Goal: Obtain resource: Obtain resource

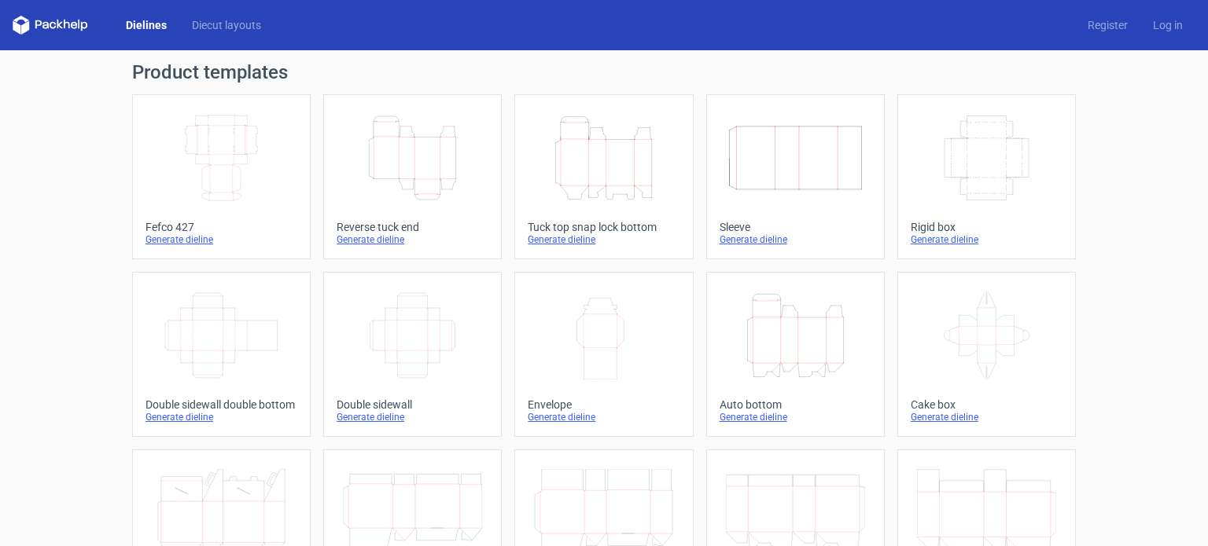
click at [433, 153] on icon "Height Depth Width" at bounding box center [412, 158] width 139 height 88
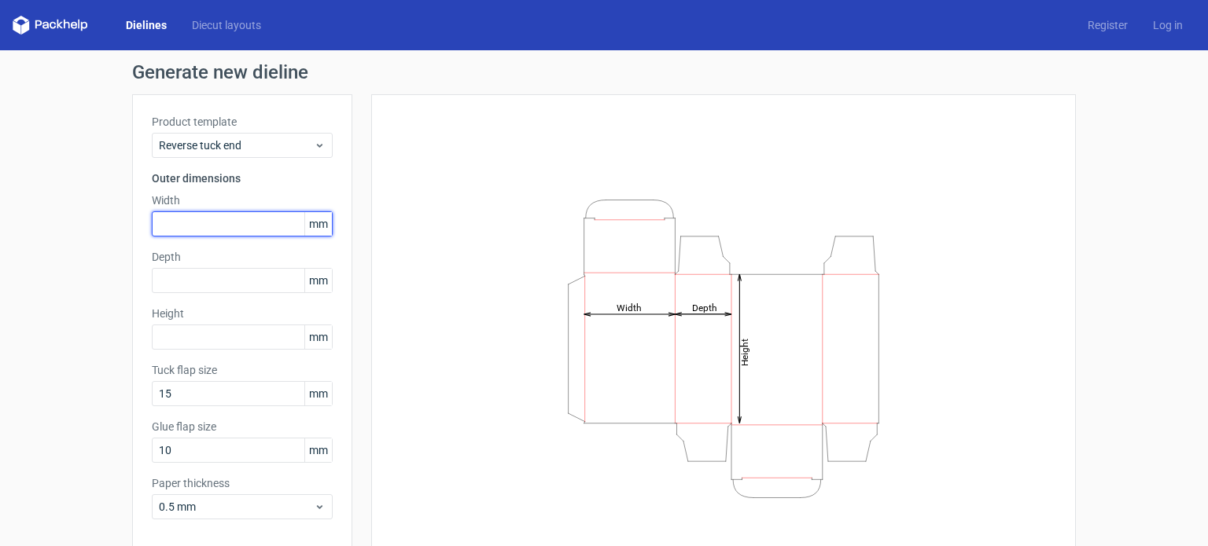
click at [180, 222] on input "text" at bounding box center [242, 224] width 181 height 25
type input "200"
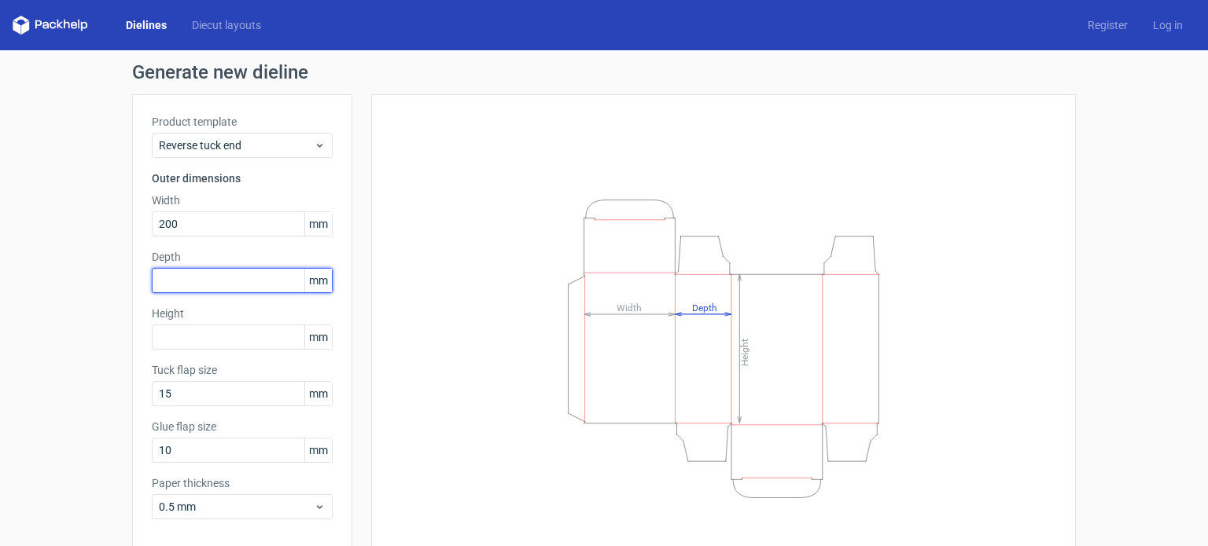
click at [186, 270] on input "text" at bounding box center [242, 280] width 181 height 25
type input "200"
click at [426, 355] on div "Height Depth Width" at bounding box center [723, 348] width 665 height 469
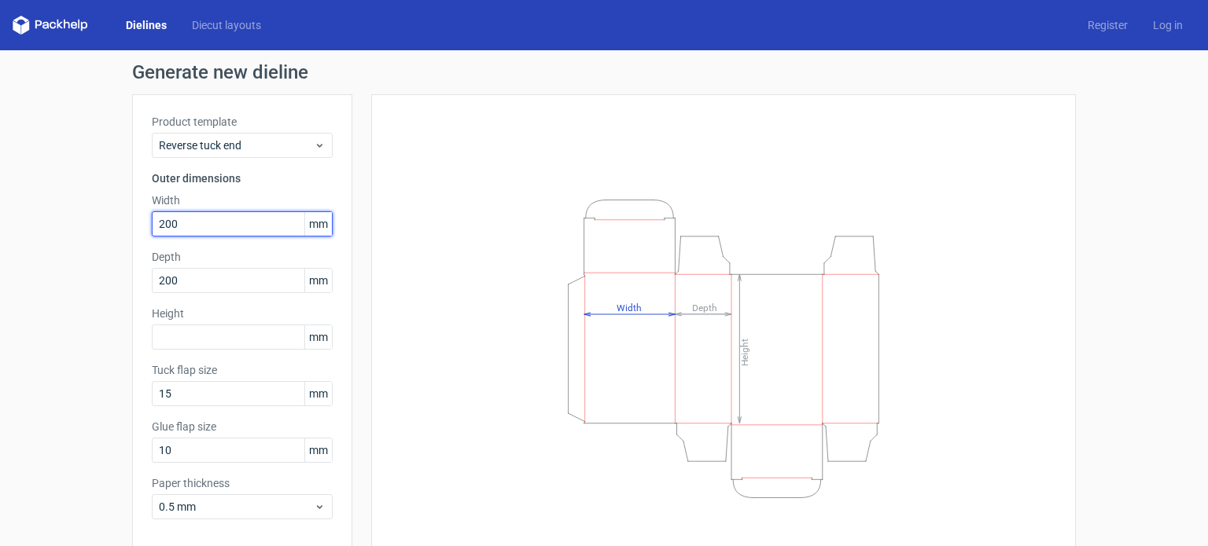
drag, startPoint x: 180, startPoint y: 226, endPoint x: 35, endPoint y: 226, distance: 144.7
click at [51, 226] on div "Generate new dieline Product template Reverse tuck end Outer dimensions Width 2…" at bounding box center [604, 332] width 1208 height 565
type input "70"
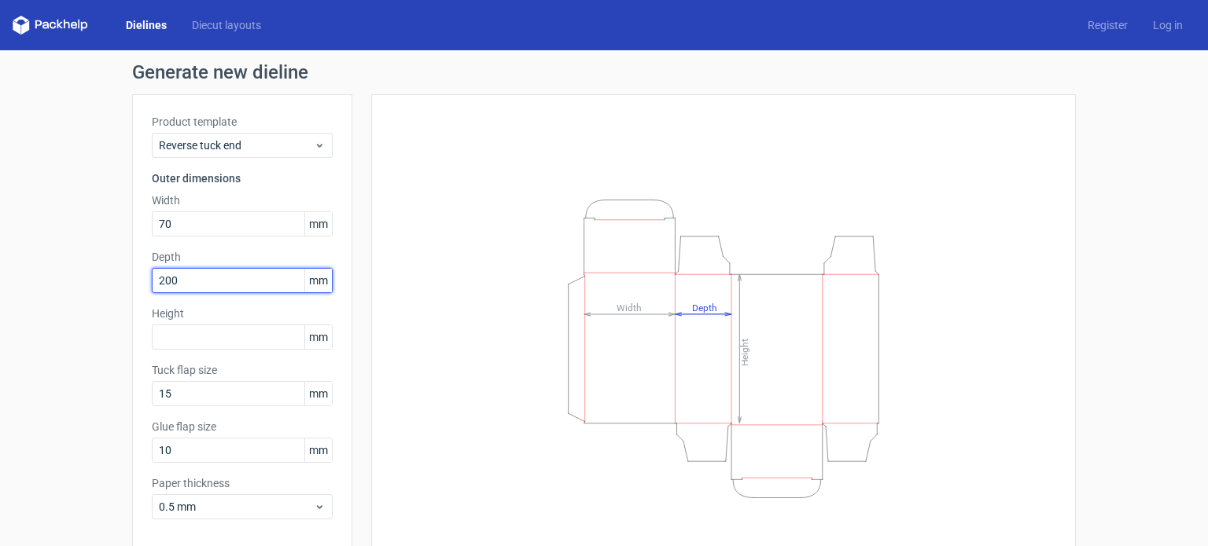
drag, startPoint x: 192, startPoint y: 283, endPoint x: 0, endPoint y: 274, distance: 192.1
click at [0, 274] on div "Generate new dieline Product template Reverse tuck end Outer dimensions Width 7…" at bounding box center [604, 332] width 1208 height 565
type input "70"
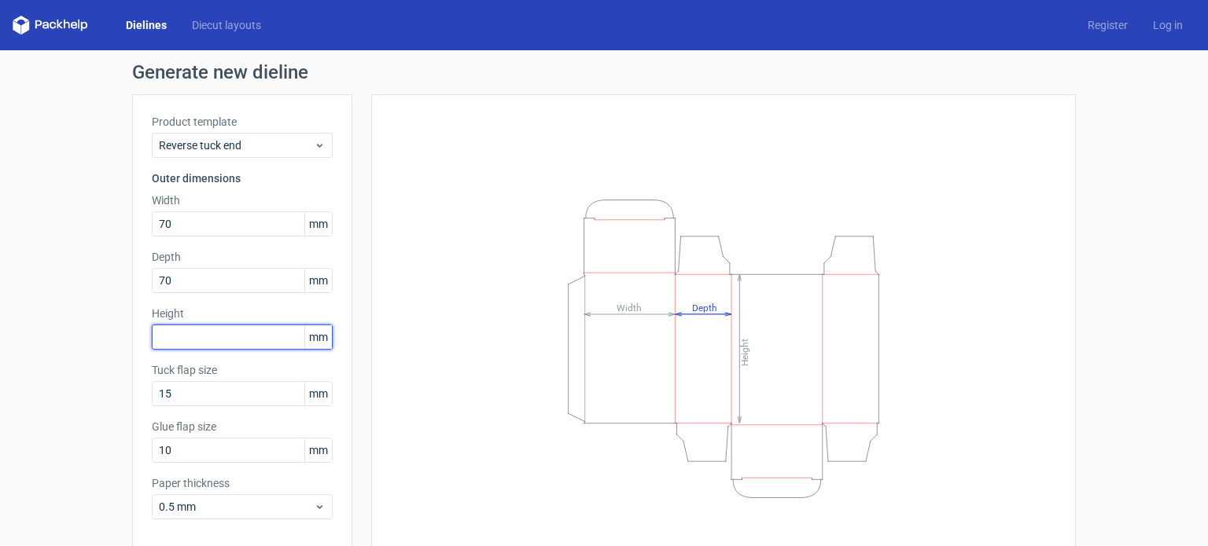
click at [188, 333] on input "text" at bounding box center [242, 337] width 181 height 25
type input "200"
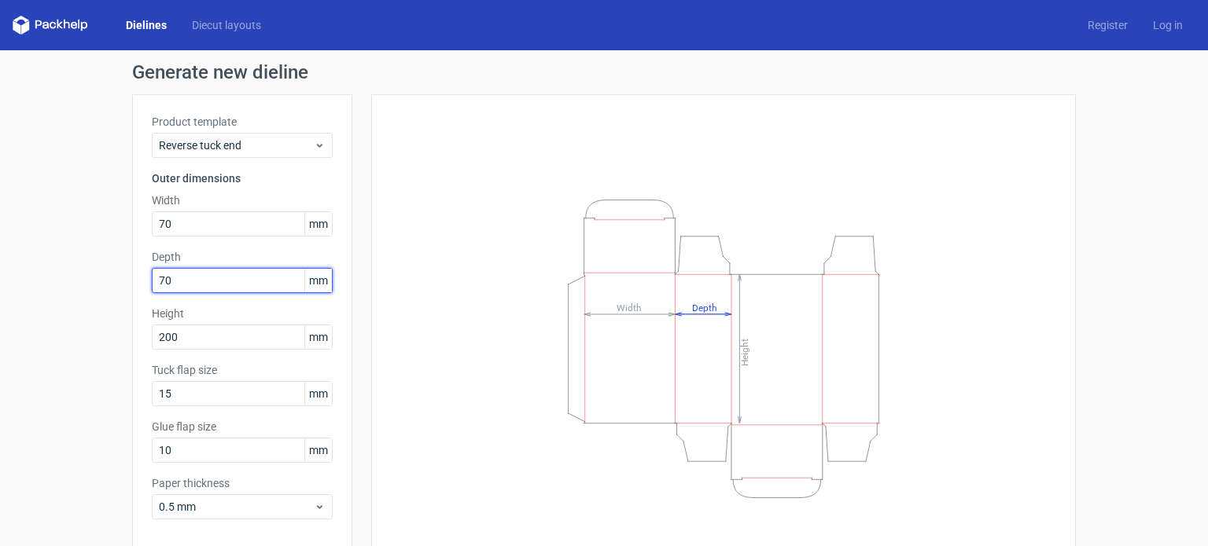
click at [215, 278] on input "70" at bounding box center [242, 280] width 181 height 25
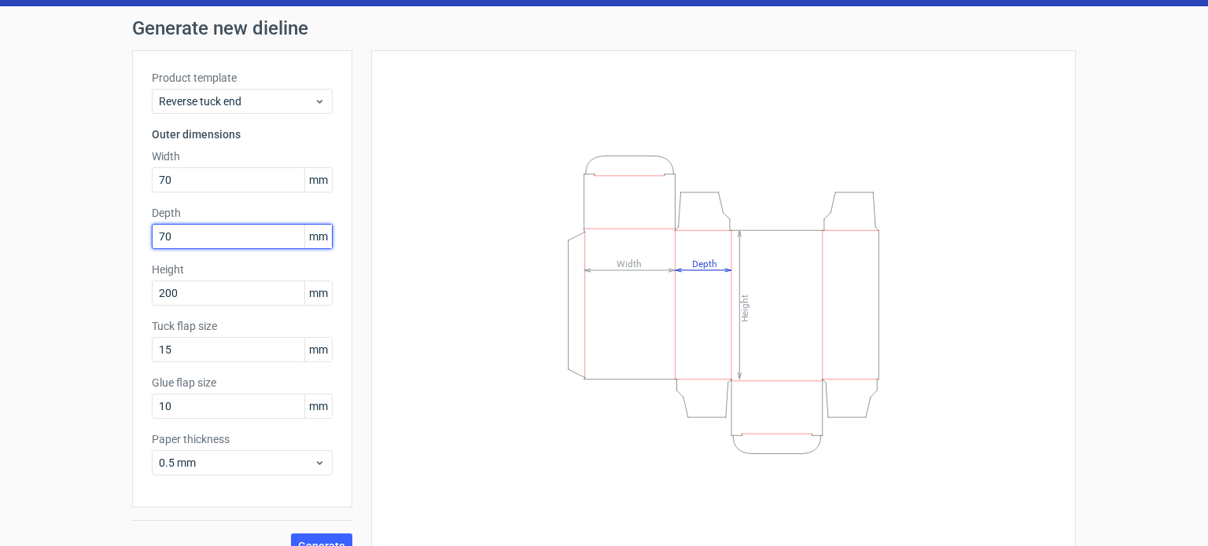
scroll to position [68, 0]
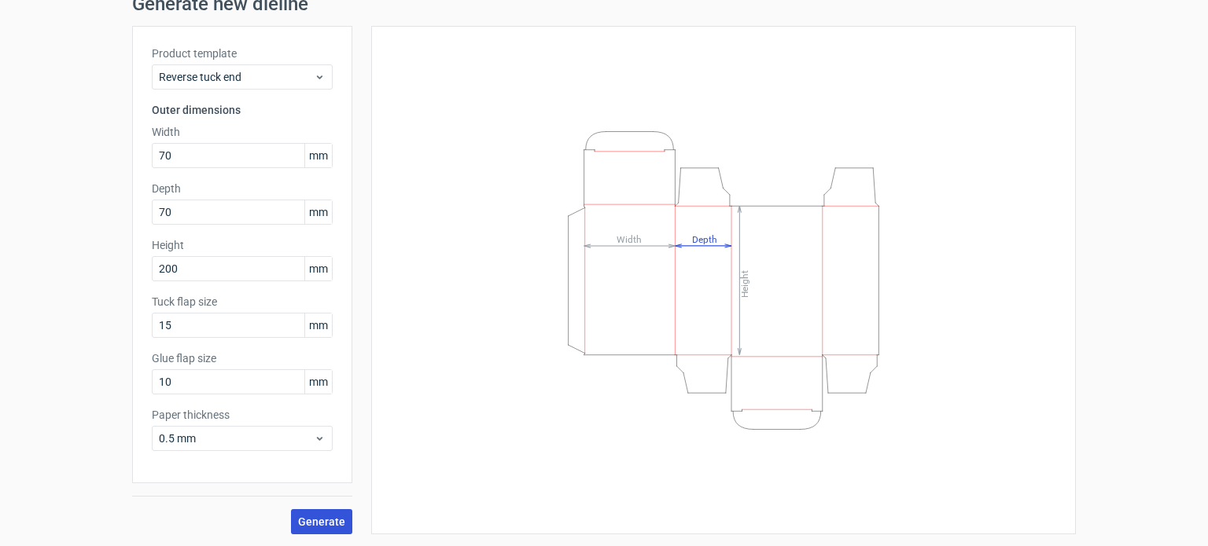
click at [327, 524] on span "Generate" at bounding box center [321, 522] width 47 height 11
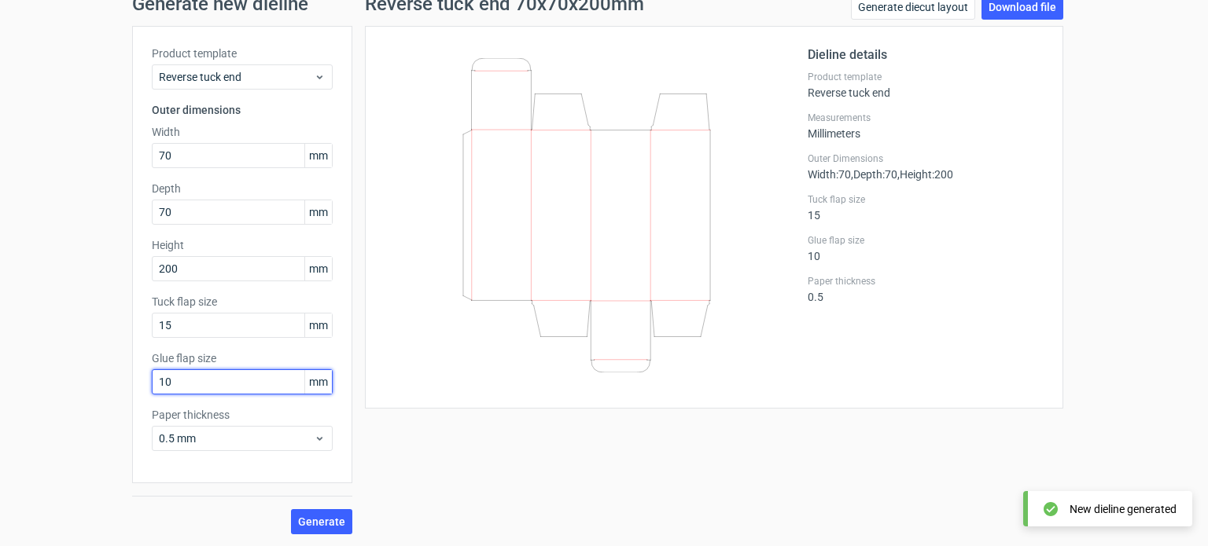
drag, startPoint x: 167, startPoint y: 383, endPoint x: 4, endPoint y: 414, distance: 166.4
click at [0, 406] on div "Generate new dieline Product template Reverse tuck end Outer dimensions Width 7…" at bounding box center [604, 264] width 1208 height 565
type input "15"
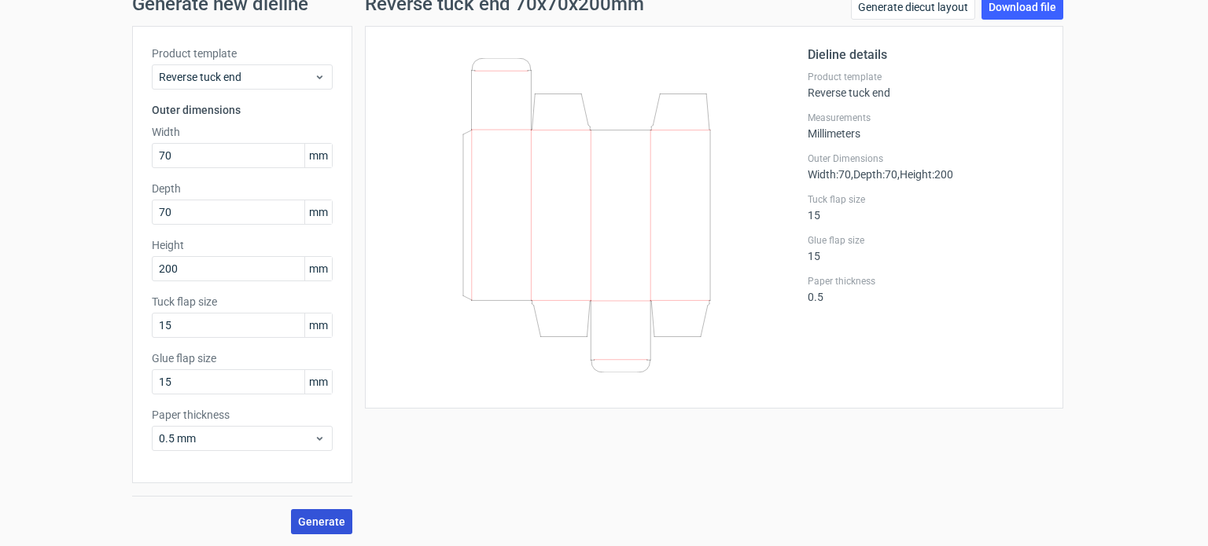
click at [312, 511] on button "Generate" at bounding box center [321, 521] width 61 height 25
click at [607, 166] on icon at bounding box center [586, 215] width 379 height 315
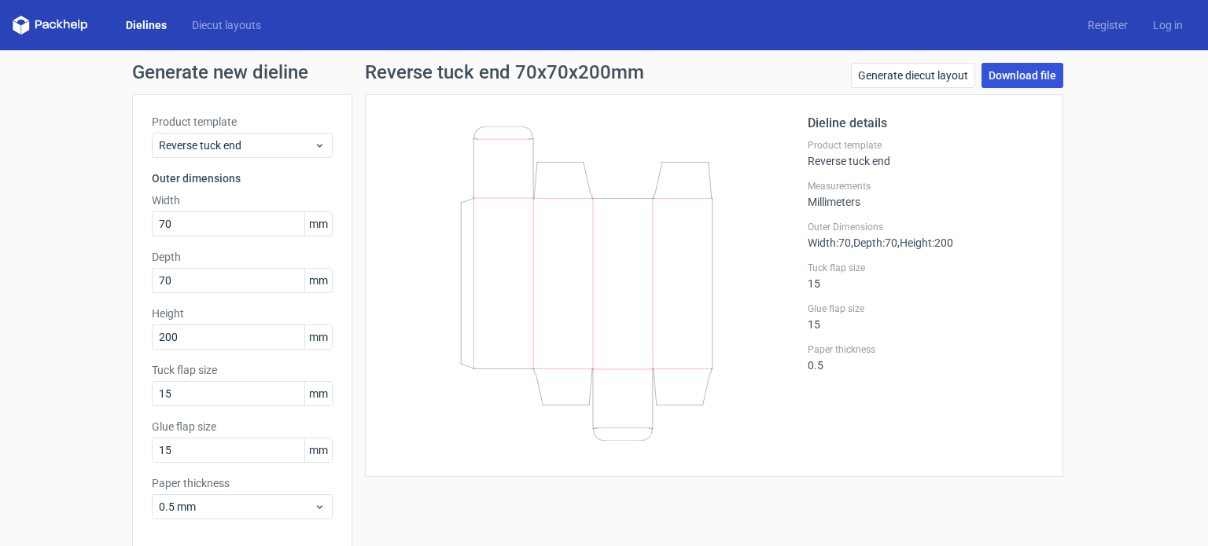
click at [1011, 71] on link "Download file" at bounding box center [1022, 75] width 82 height 25
click at [523, 179] on icon at bounding box center [586, 284] width 379 height 315
click at [789, 185] on div at bounding box center [595, 286] width 423 height 344
drag, startPoint x: 843, startPoint y: 124, endPoint x: 884, endPoint y: 136, distance: 42.6
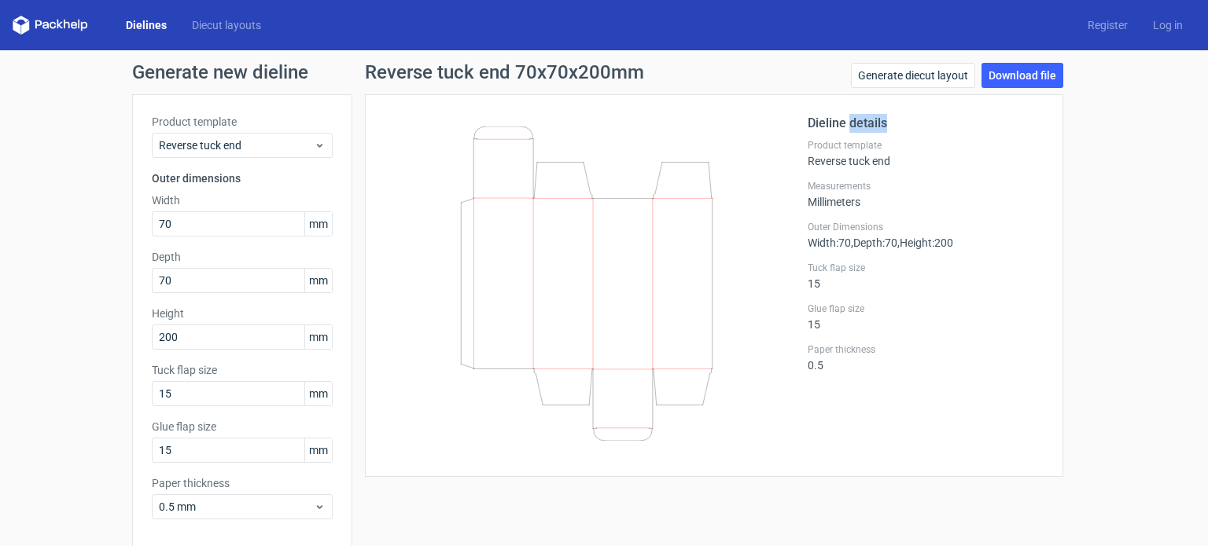
click at [890, 126] on h2 "Dieline details" at bounding box center [925, 123] width 236 height 19
click at [808, 180] on label "Measurements" at bounding box center [925, 186] width 236 height 13
drag, startPoint x: 804, startPoint y: 161, endPoint x: 892, endPoint y: 163, distance: 88.9
click at [892, 163] on div "Product template Reverse tuck end" at bounding box center [925, 153] width 236 height 28
click at [896, 166] on div "Product template Reverse tuck end" at bounding box center [925, 153] width 236 height 28
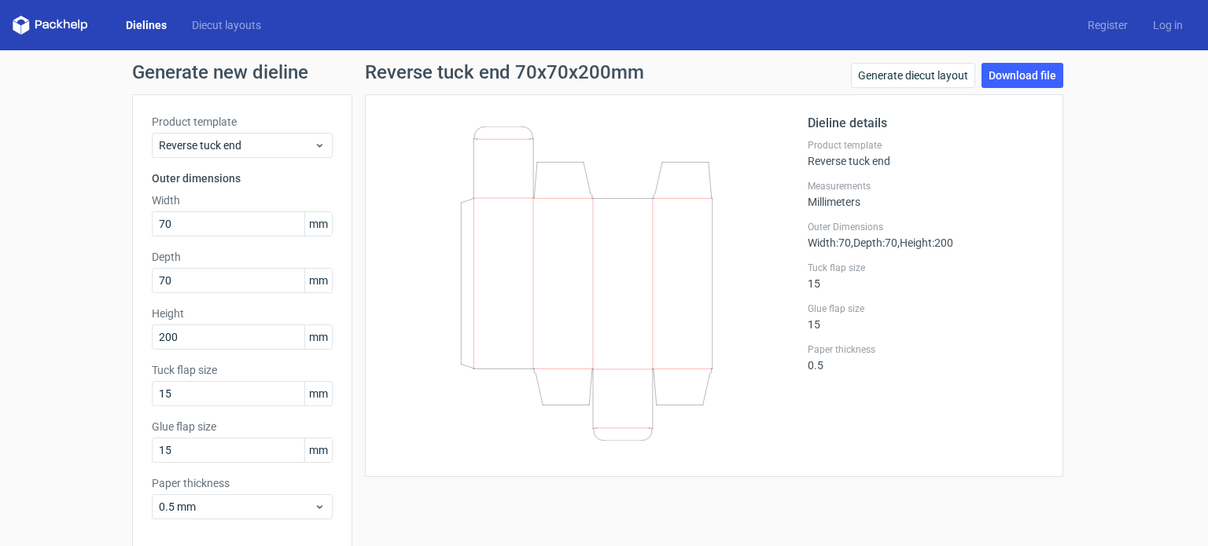
click at [1127, 226] on div "Generate new dieline Product template Reverse tuck end Outer dimensions Width 7…" at bounding box center [604, 332] width 1208 height 565
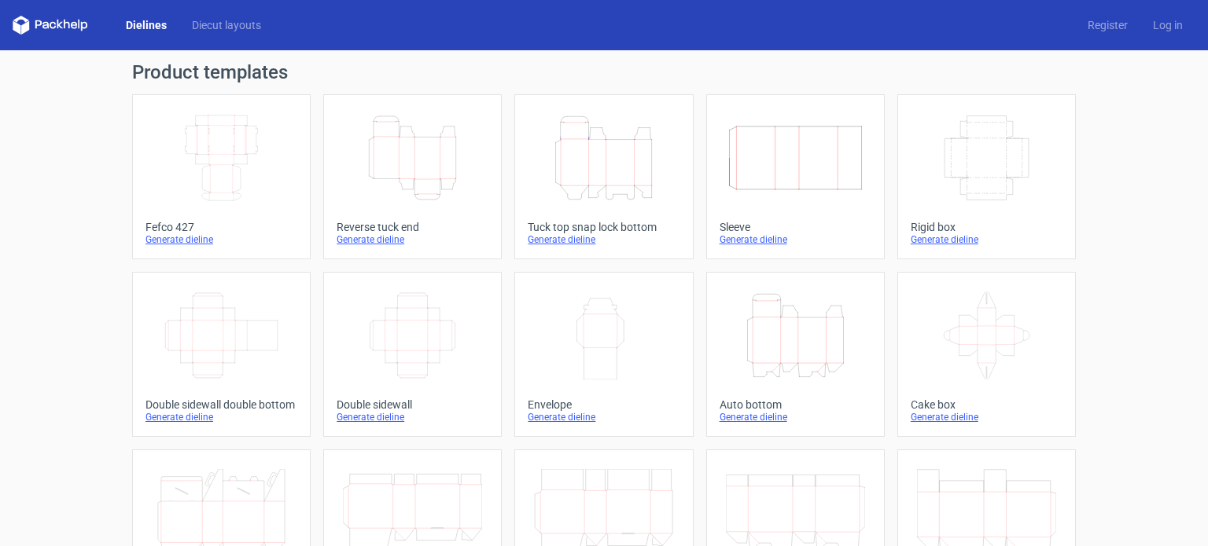
click at [607, 159] on icon "Height Depth Width" at bounding box center [603, 158] width 139 height 88
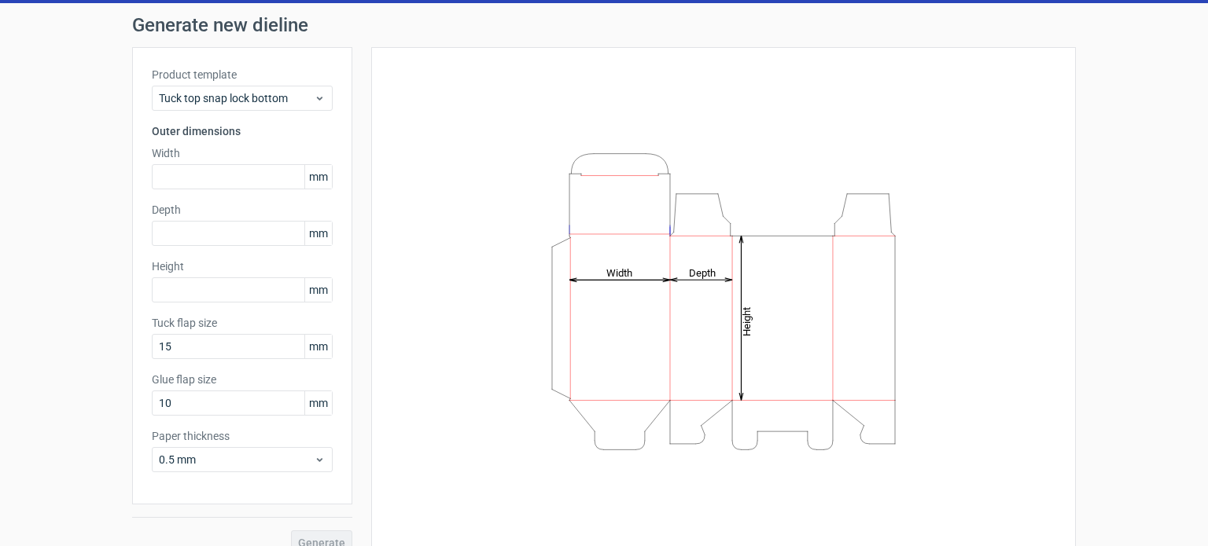
scroll to position [68, 0]
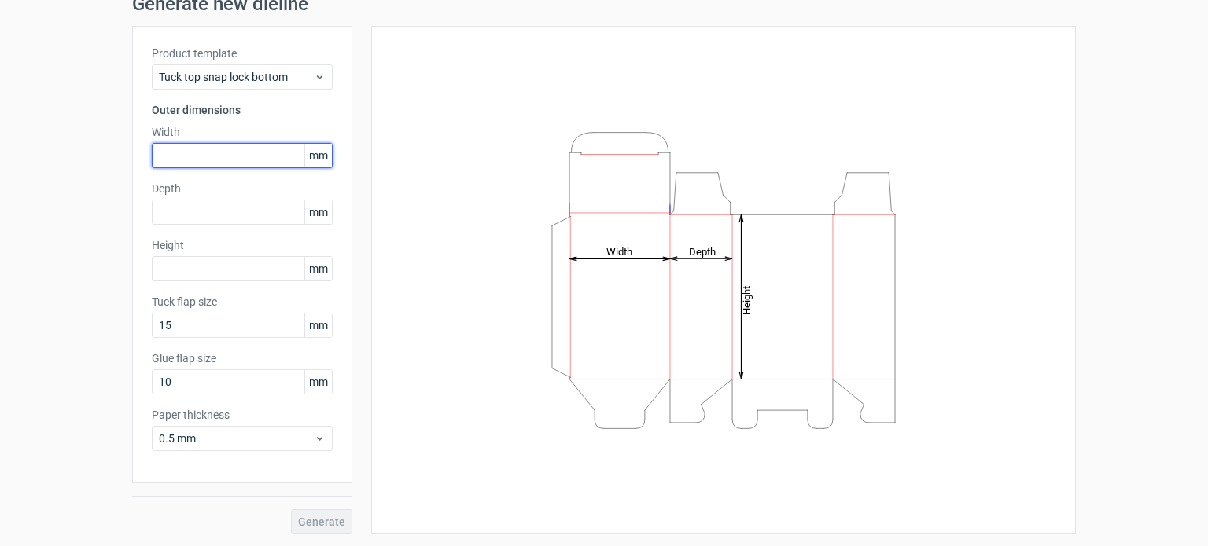
click at [204, 153] on input "text" at bounding box center [242, 155] width 181 height 25
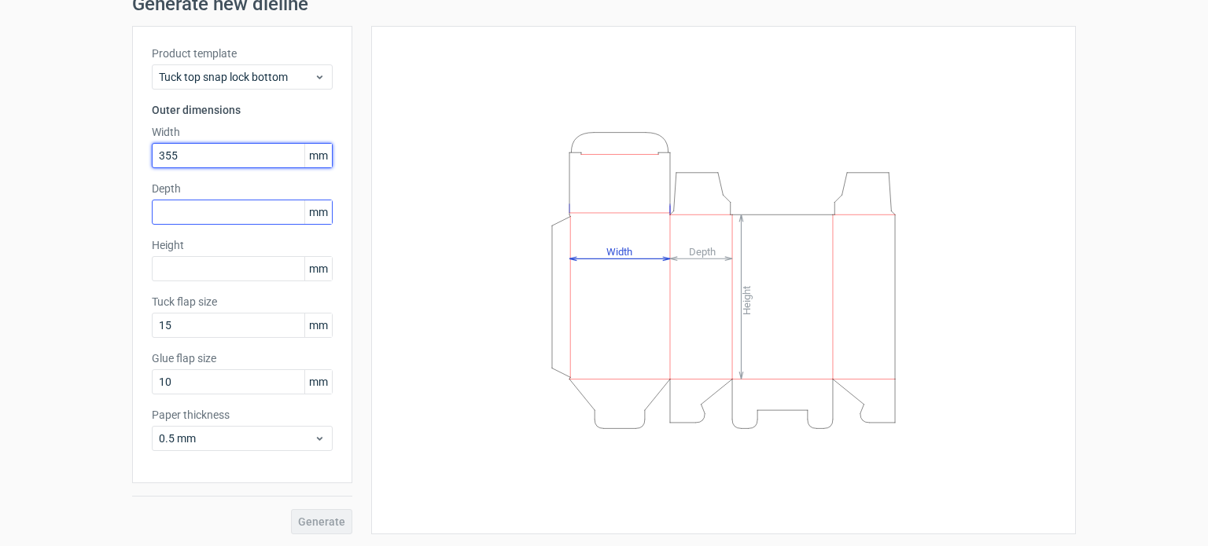
type input "355"
click at [196, 221] on input "text" at bounding box center [242, 212] width 181 height 25
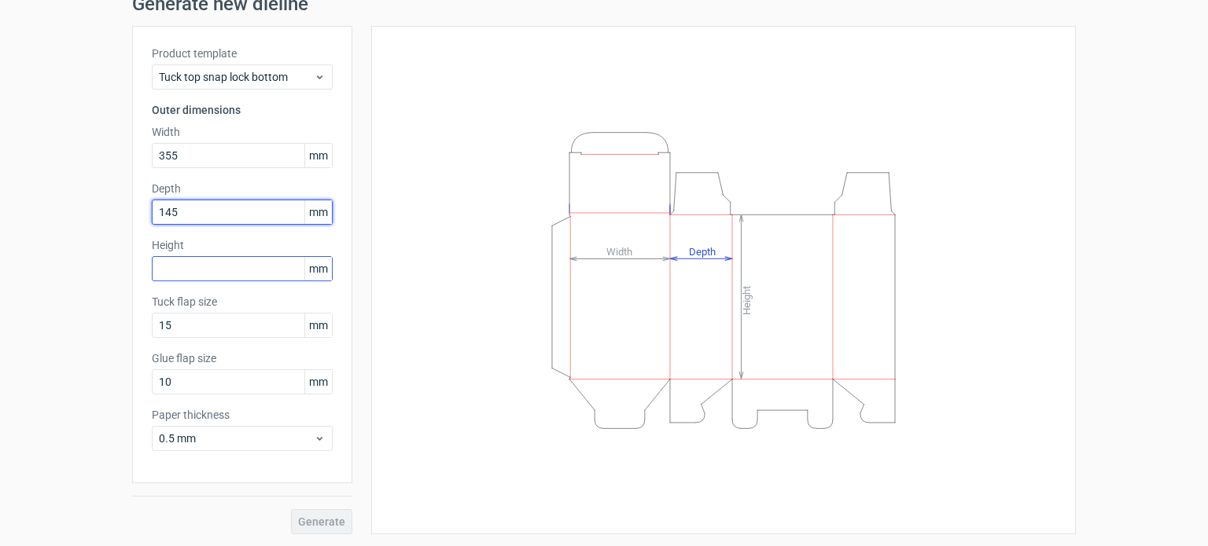
type input "145"
click at [209, 263] on input "text" at bounding box center [242, 268] width 181 height 25
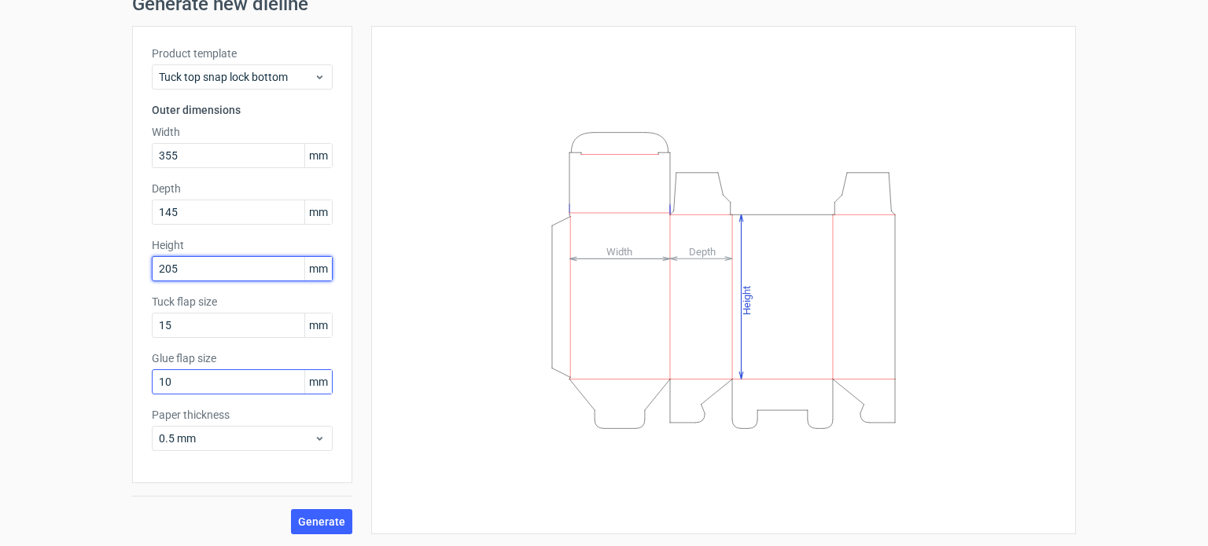
type input "205"
drag, startPoint x: 171, startPoint y: 377, endPoint x: 25, endPoint y: 380, distance: 146.3
click at [135, 379] on div "Product template Tuck top snap lock bottom Outer dimensions Width 355 mm Depth …" at bounding box center [242, 255] width 220 height 458
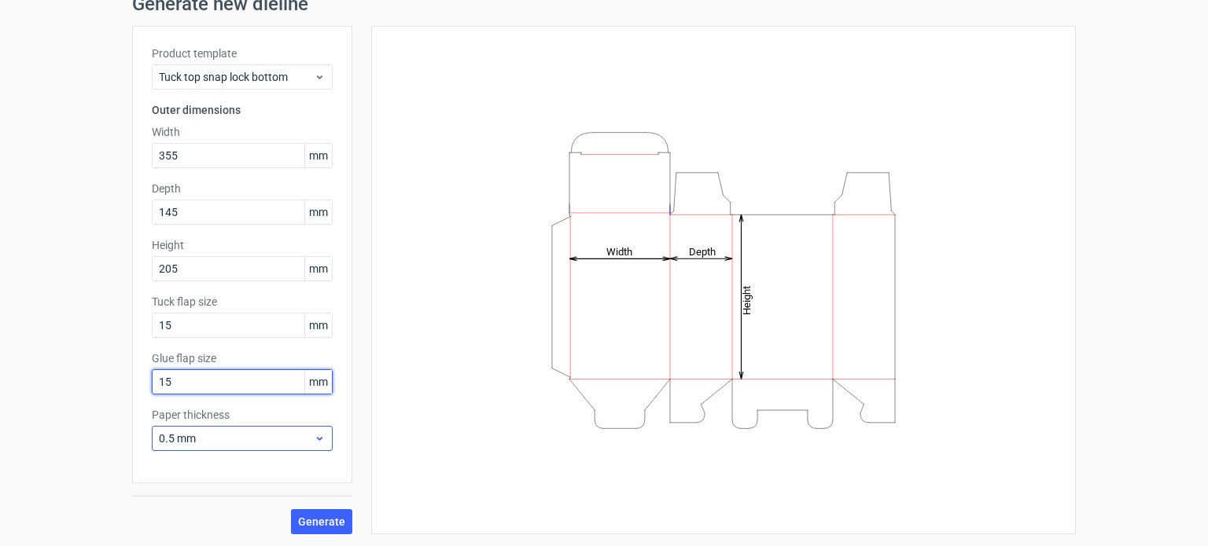
type input "15"
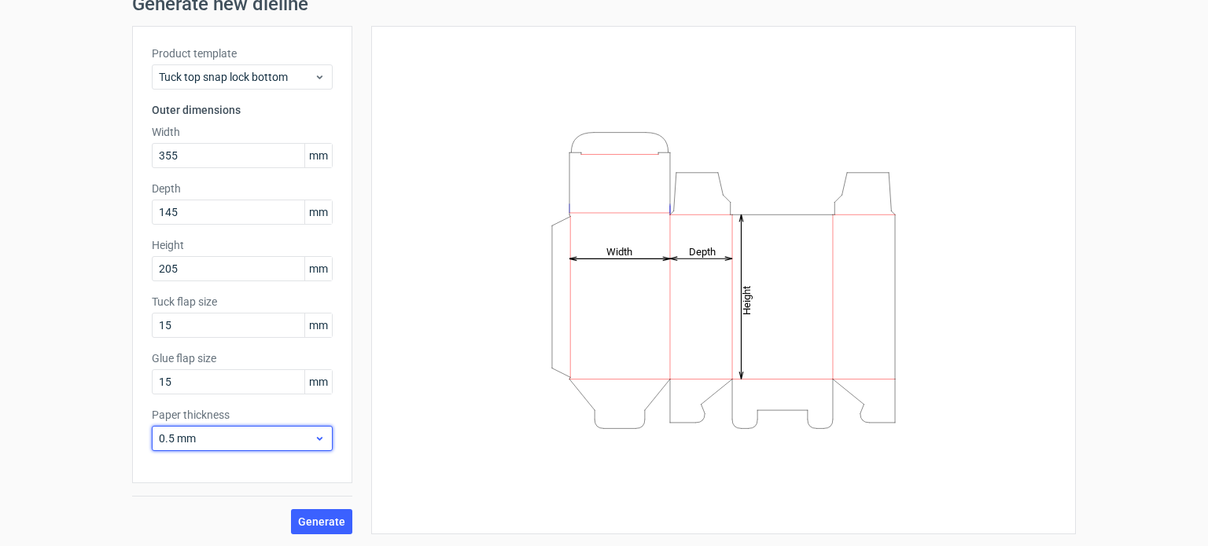
click at [292, 440] on span "0.5 mm" at bounding box center [236, 439] width 155 height 16
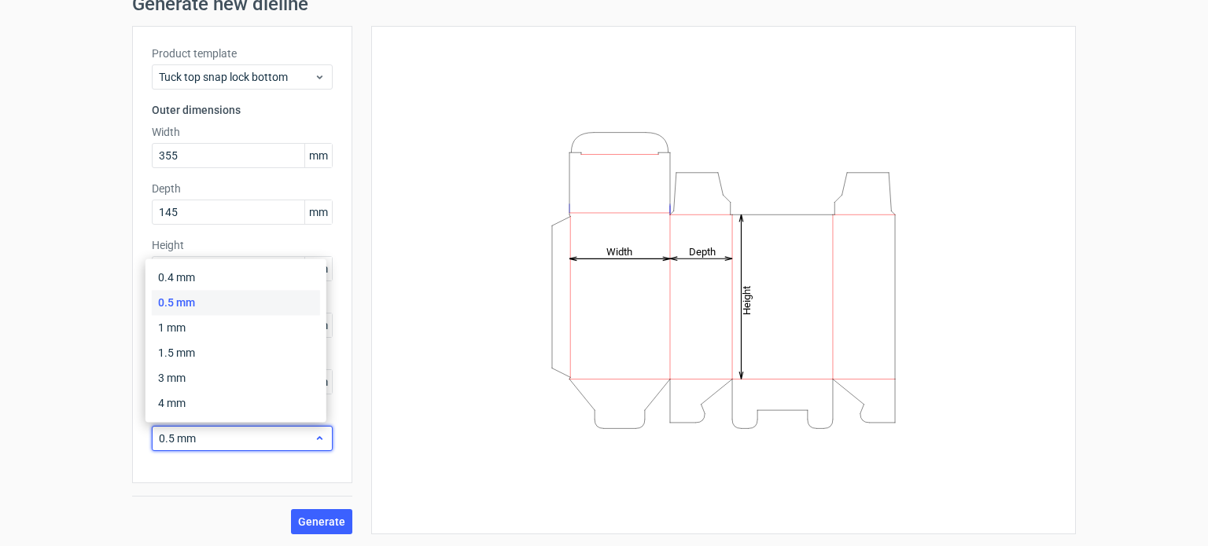
click at [292, 440] on span "0.5 mm" at bounding box center [236, 439] width 155 height 16
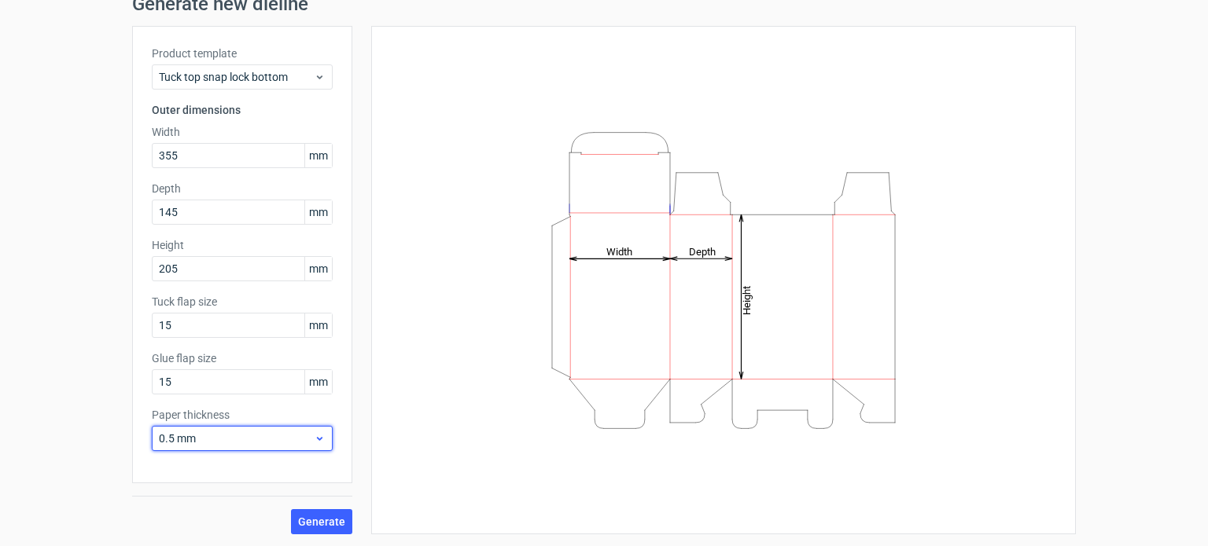
click at [292, 440] on span "0.5 mm" at bounding box center [236, 439] width 155 height 16
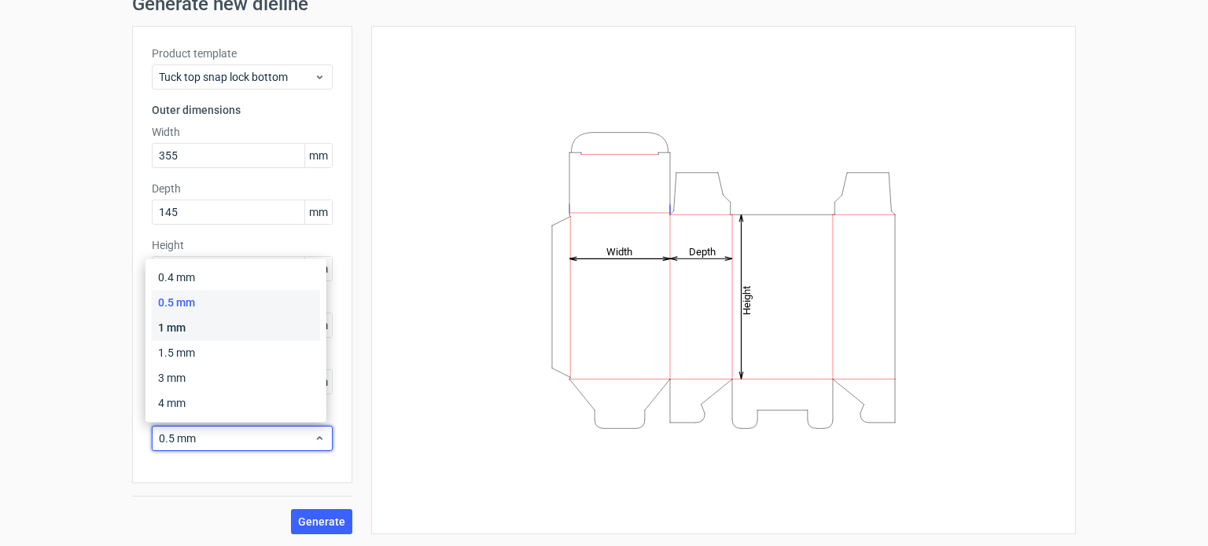
click at [210, 323] on div "1 mm" at bounding box center [236, 327] width 168 height 25
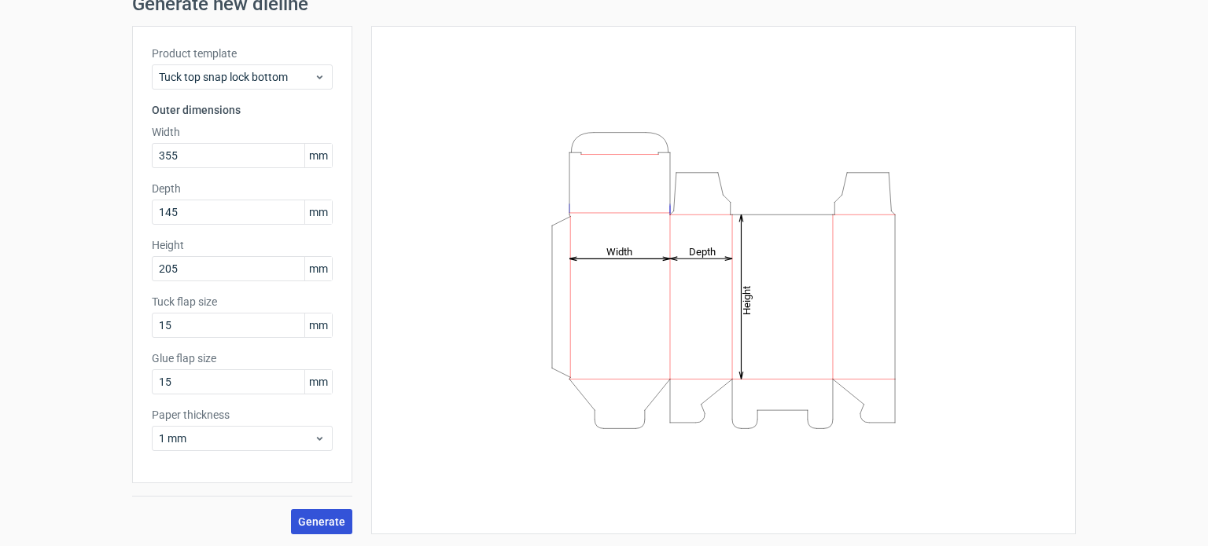
click at [315, 528] on button "Generate" at bounding box center [321, 521] width 61 height 25
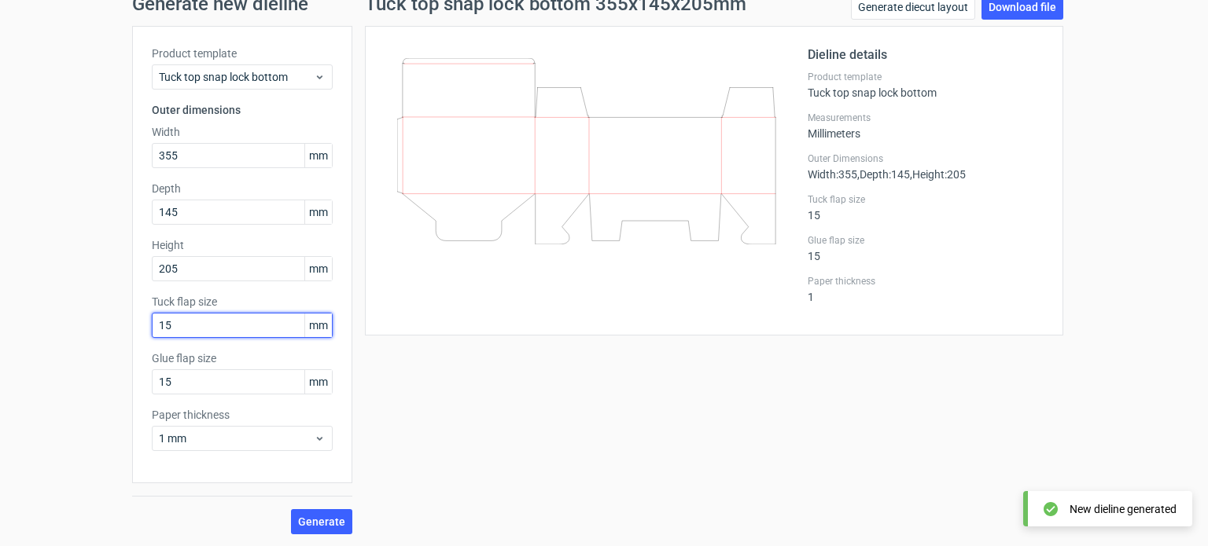
drag, startPoint x: 186, startPoint y: 319, endPoint x: 52, endPoint y: 311, distance: 133.9
click at [82, 319] on div "Generate new dieline Product template Tuck top snap lock bottom Outer dimension…" at bounding box center [604, 264] width 1208 height 565
type input "20"
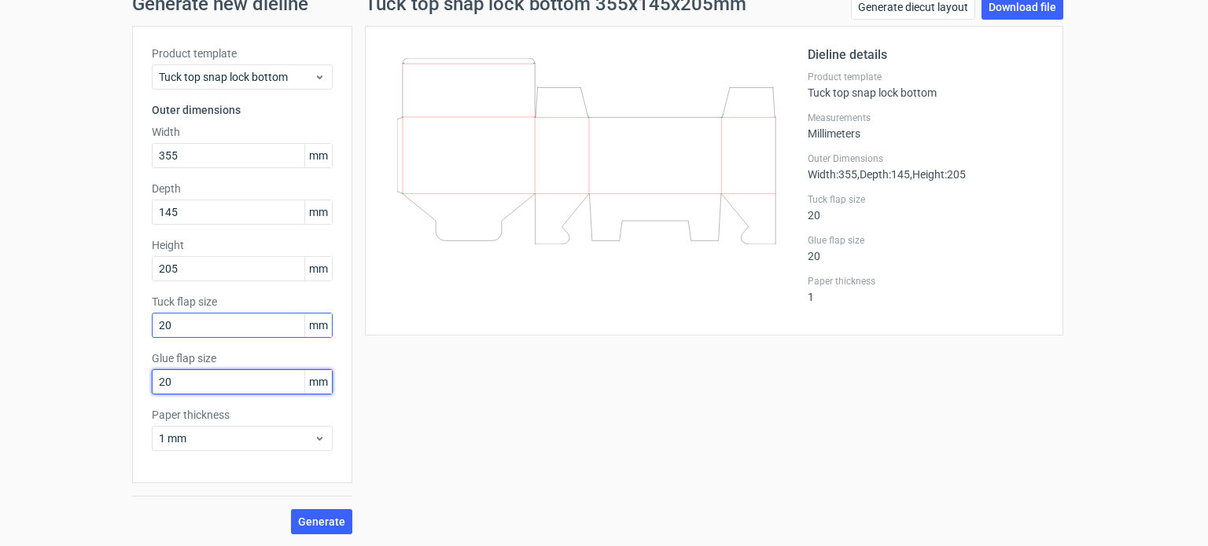
type input "20"
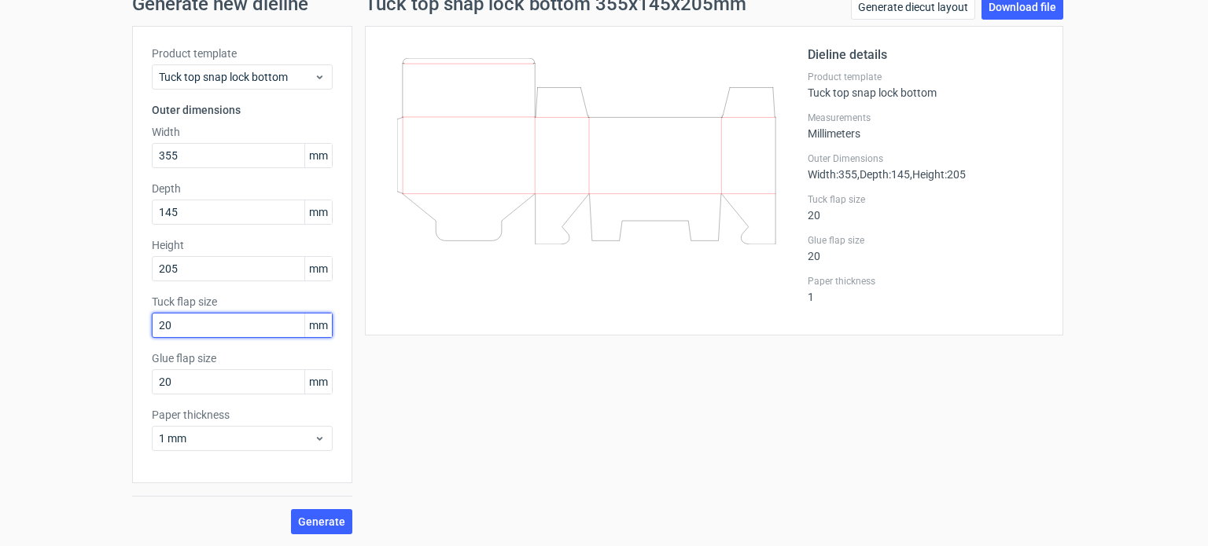
drag, startPoint x: 175, startPoint y: 326, endPoint x: 0, endPoint y: 327, distance: 175.3
click at [2, 327] on div "Generate new dieline Product template Tuck top snap lock bottom Outer dimension…" at bounding box center [604, 264] width 1208 height 565
type input "25"
click at [314, 517] on span "Generate" at bounding box center [321, 522] width 47 height 11
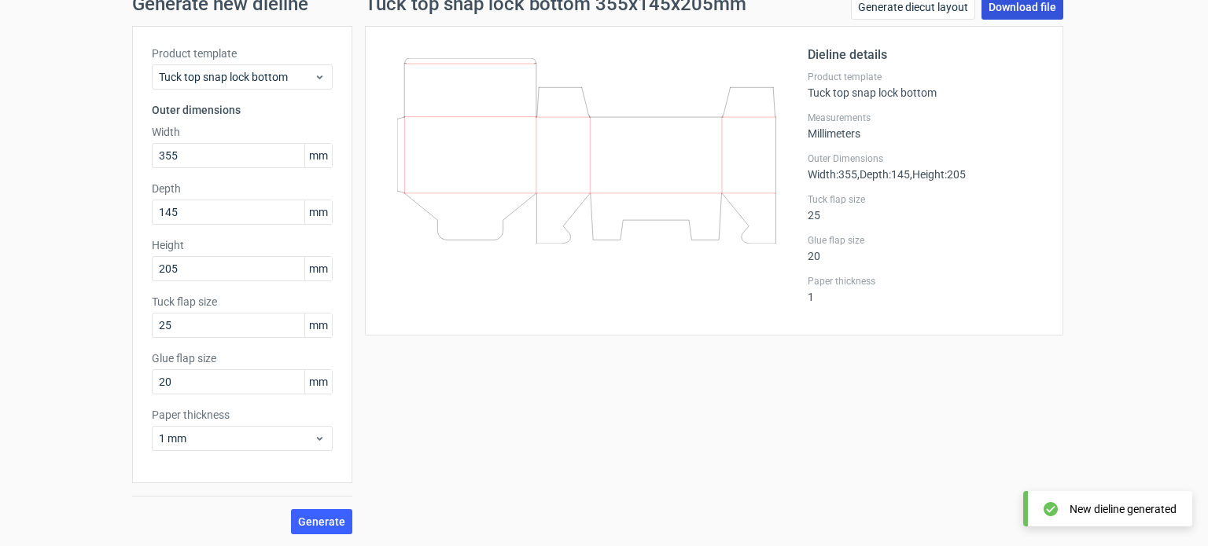
click at [1007, 8] on link "Download file" at bounding box center [1022, 6] width 82 height 25
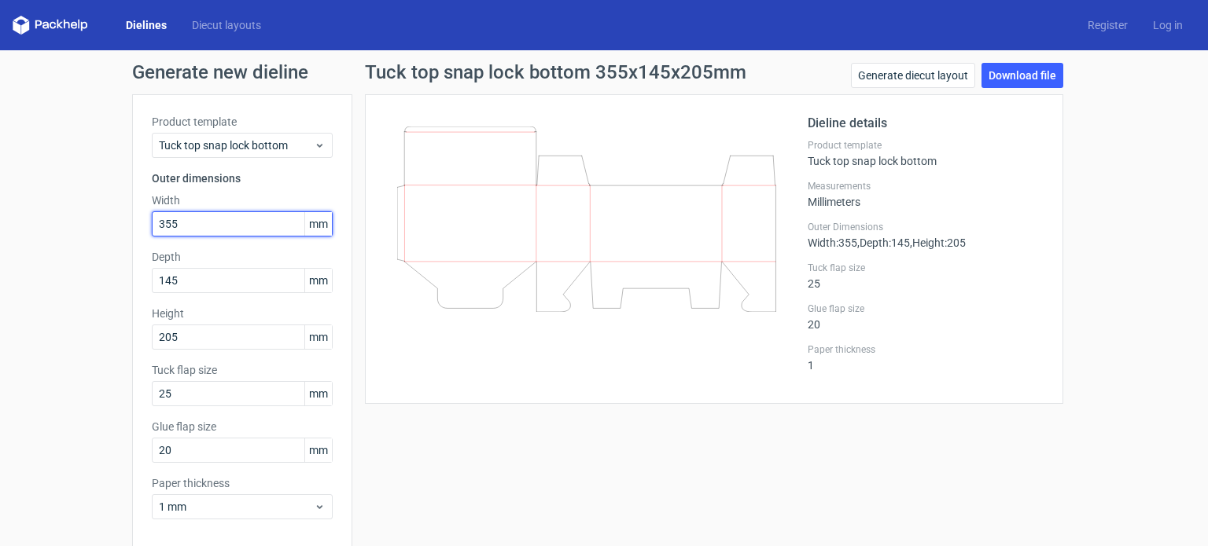
drag, startPoint x: 217, startPoint y: 220, endPoint x: 0, endPoint y: 223, distance: 217.0
click at [9, 223] on div "Generate new dieline Product template Tuck top snap lock bottom Outer dimension…" at bounding box center [604, 332] width 1208 height 565
type input "214"
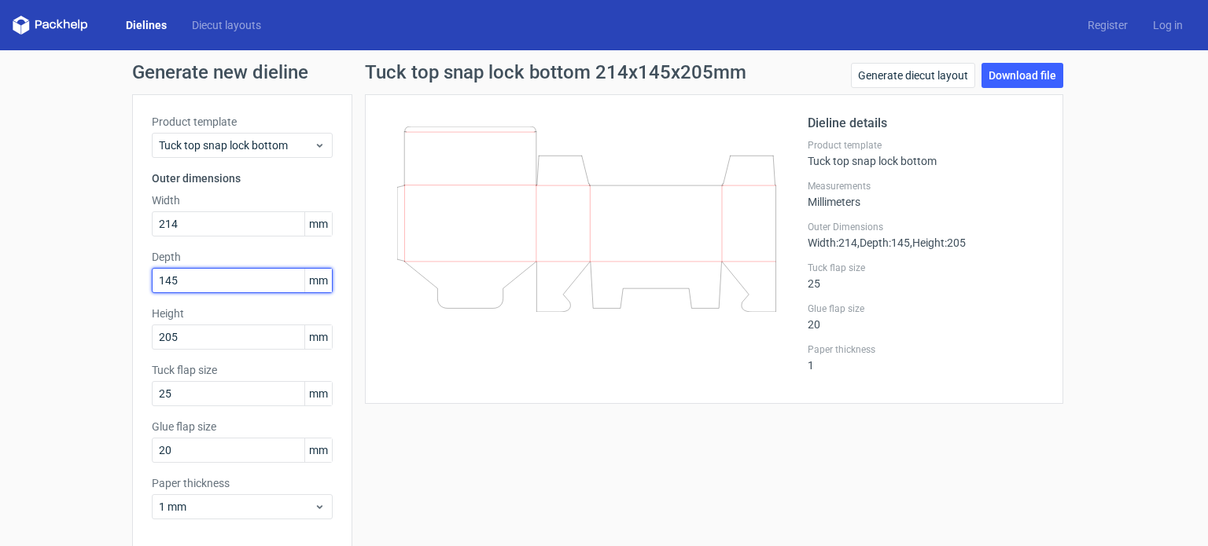
drag, startPoint x: 186, startPoint y: 274, endPoint x: 110, endPoint y: 276, distance: 75.5
click at [110, 276] on div "Generate new dieline Product template Tuck top snap lock bottom Outer dimension…" at bounding box center [604, 332] width 1208 height 565
type input "144"
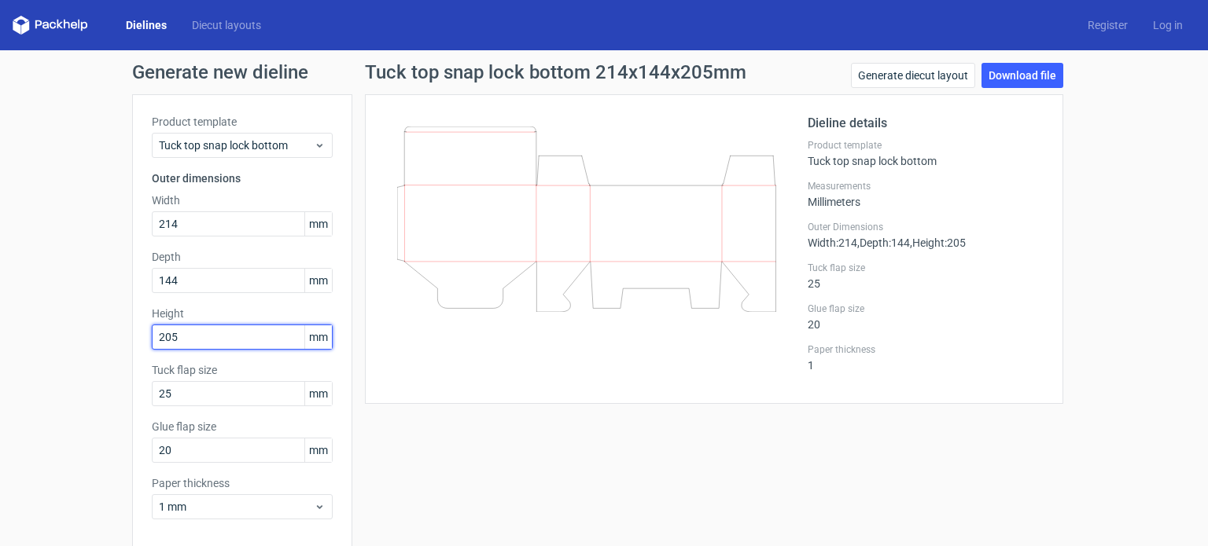
click at [186, 340] on input "205" at bounding box center [242, 337] width 181 height 25
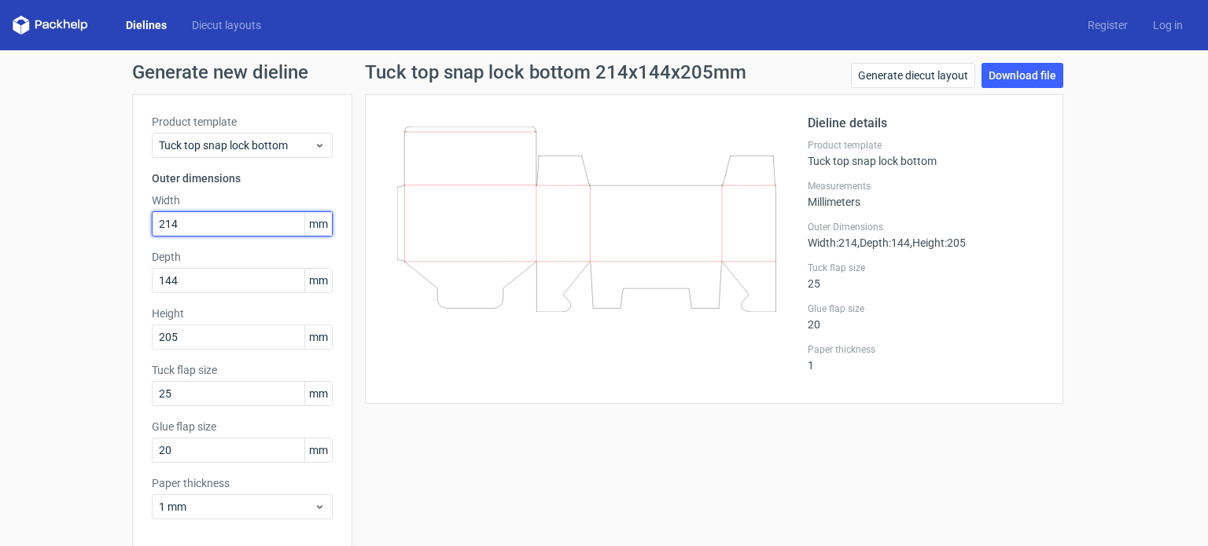
click at [182, 222] on input "214" at bounding box center [242, 224] width 181 height 25
type input "215"
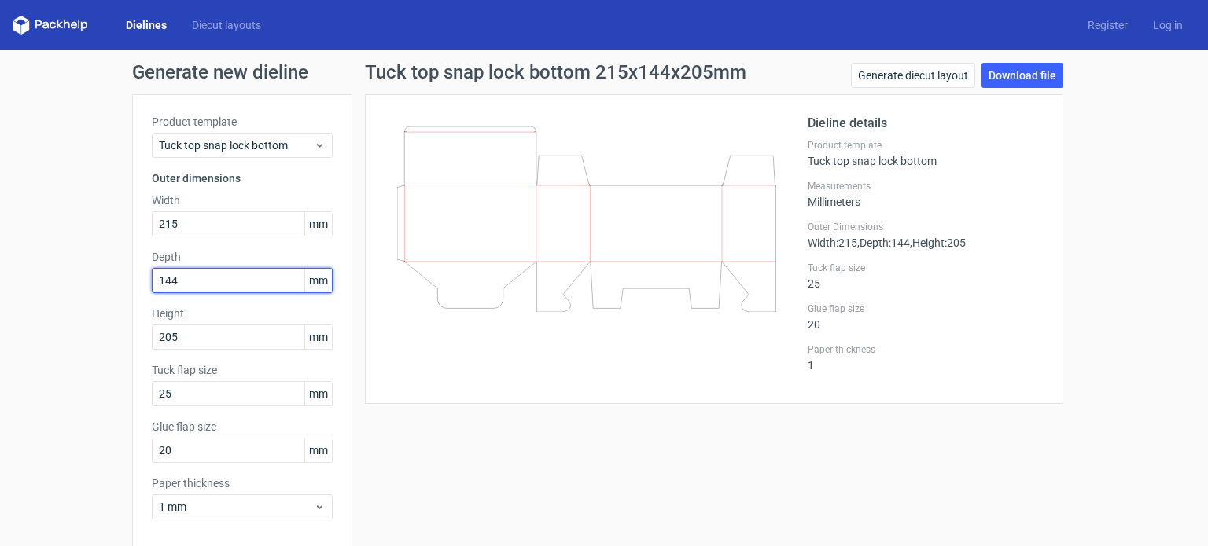
click at [184, 285] on input "144" at bounding box center [242, 280] width 181 height 25
type input "145"
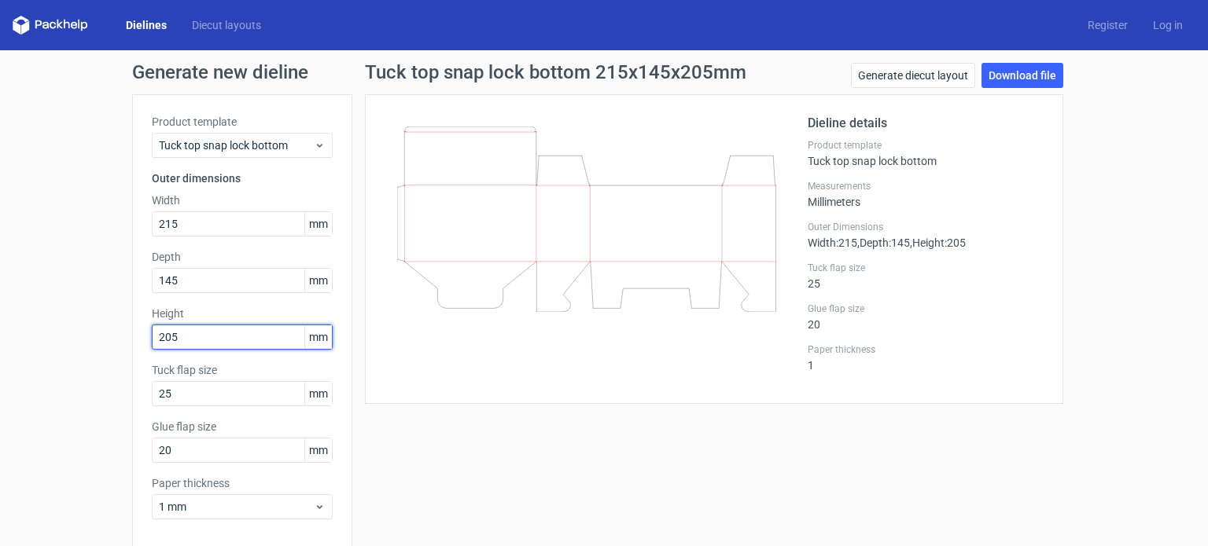
drag, startPoint x: 194, startPoint y: 329, endPoint x: 57, endPoint y: 333, distance: 136.8
click at [98, 333] on div "Generate new dieline Product template Tuck top snap lock bottom Outer dimension…" at bounding box center [604, 332] width 1208 height 565
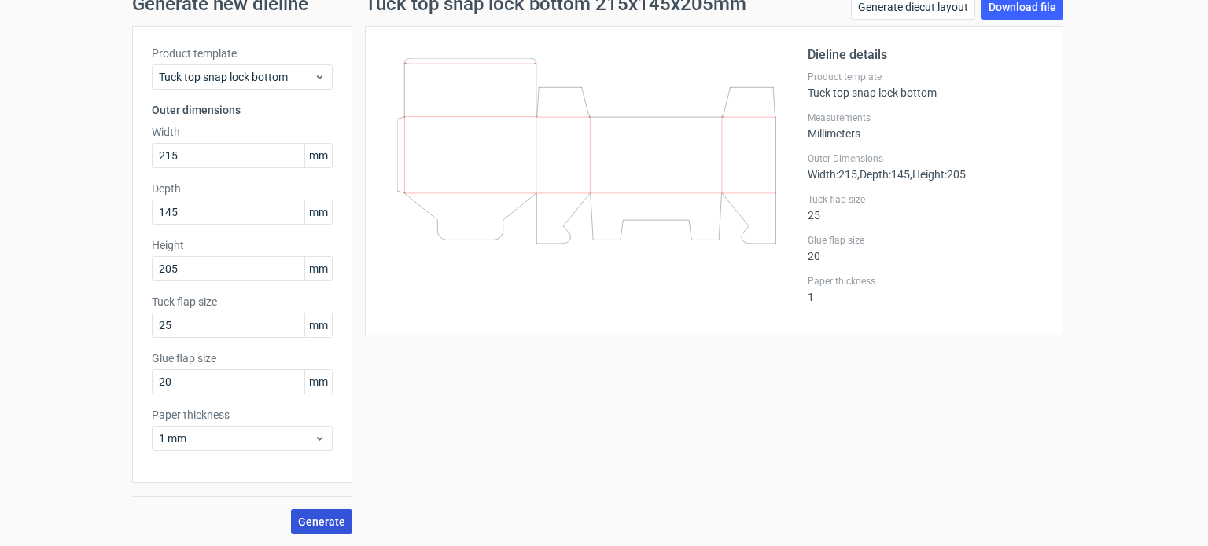
click at [322, 517] on span "Generate" at bounding box center [321, 522] width 47 height 11
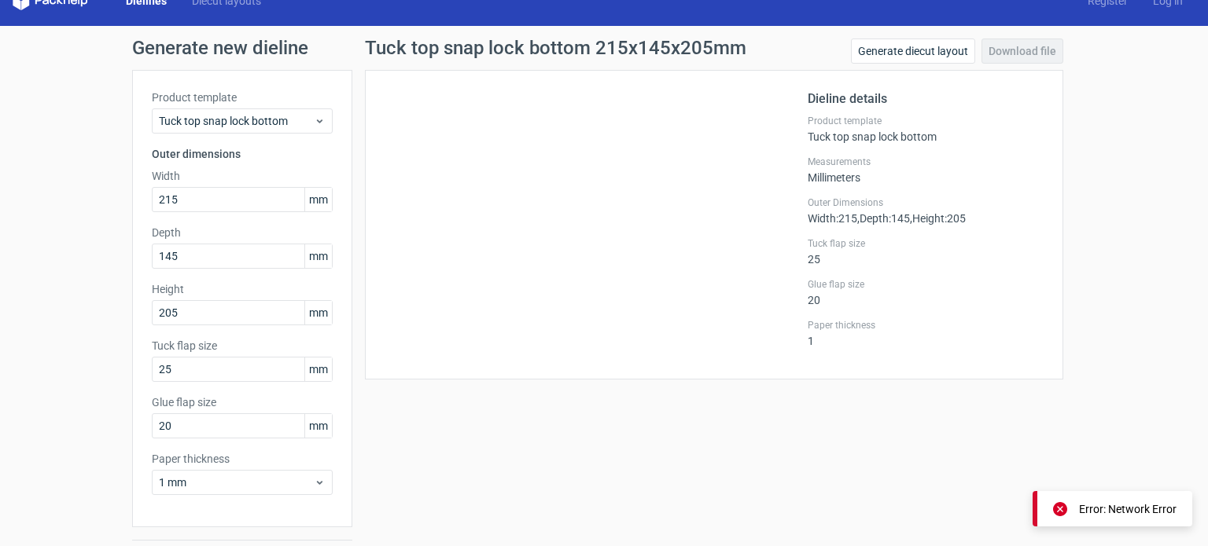
scroll to position [0, 0]
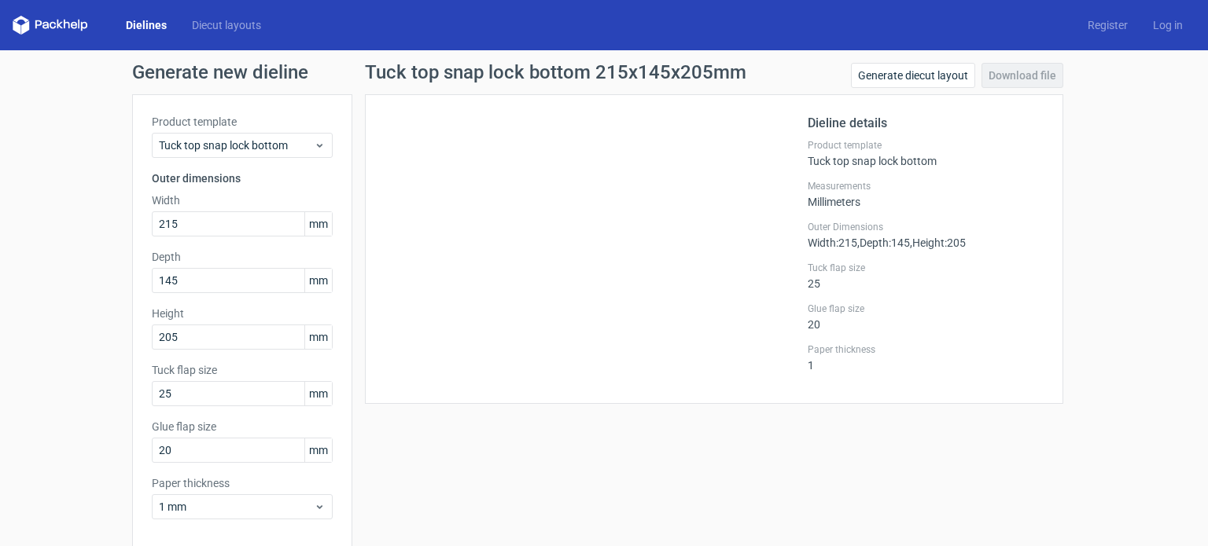
click at [632, 278] on div at bounding box center [595, 249] width 423 height 270
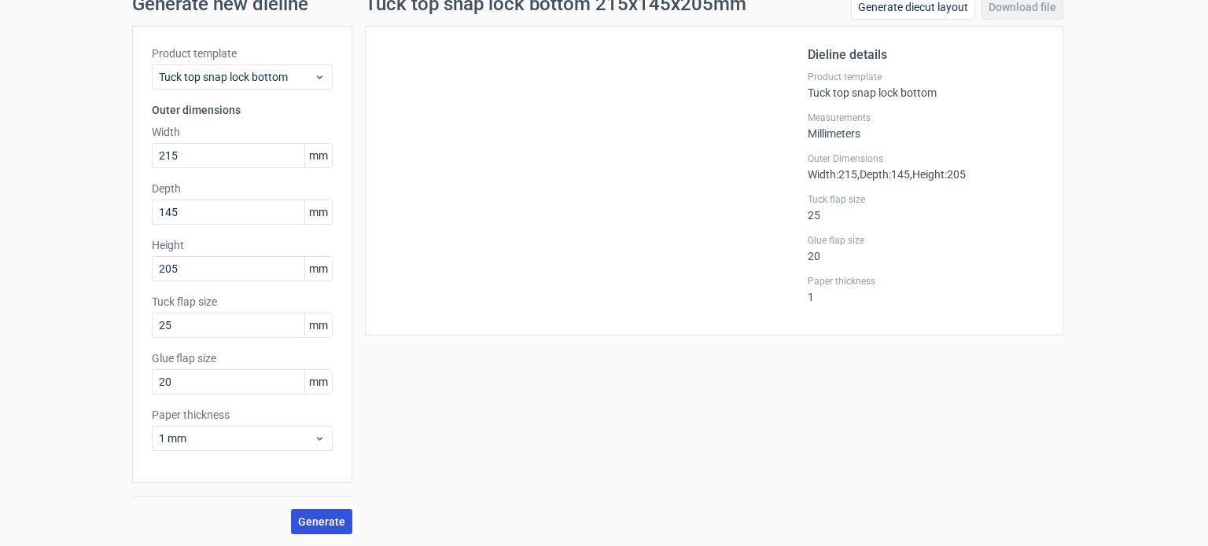
click at [308, 524] on span "Generate" at bounding box center [321, 522] width 47 height 11
click at [326, 520] on span "Generate" at bounding box center [321, 522] width 47 height 11
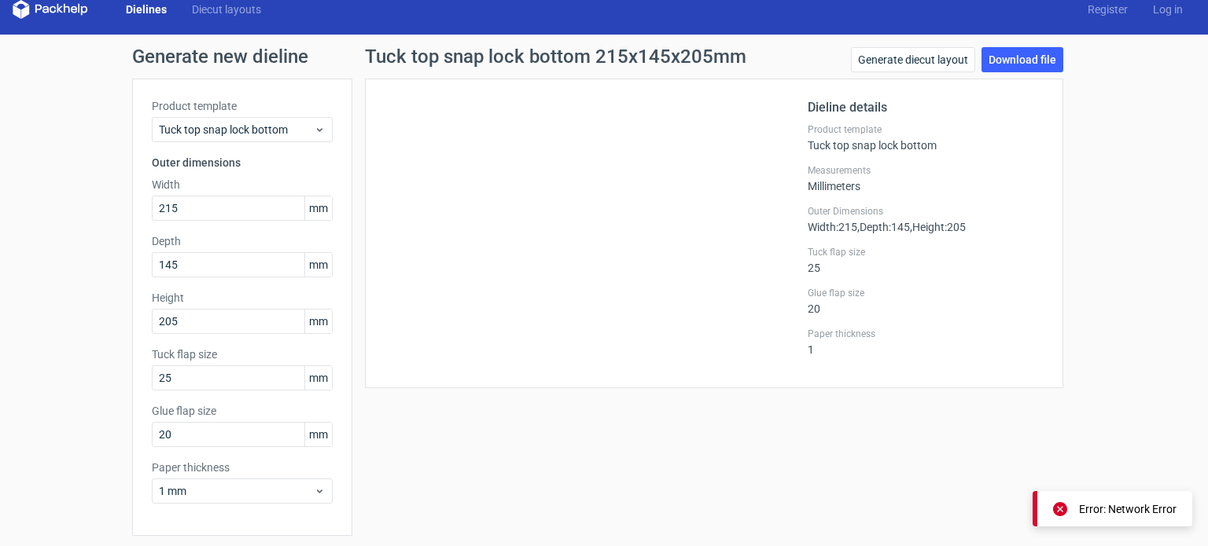
scroll to position [0, 0]
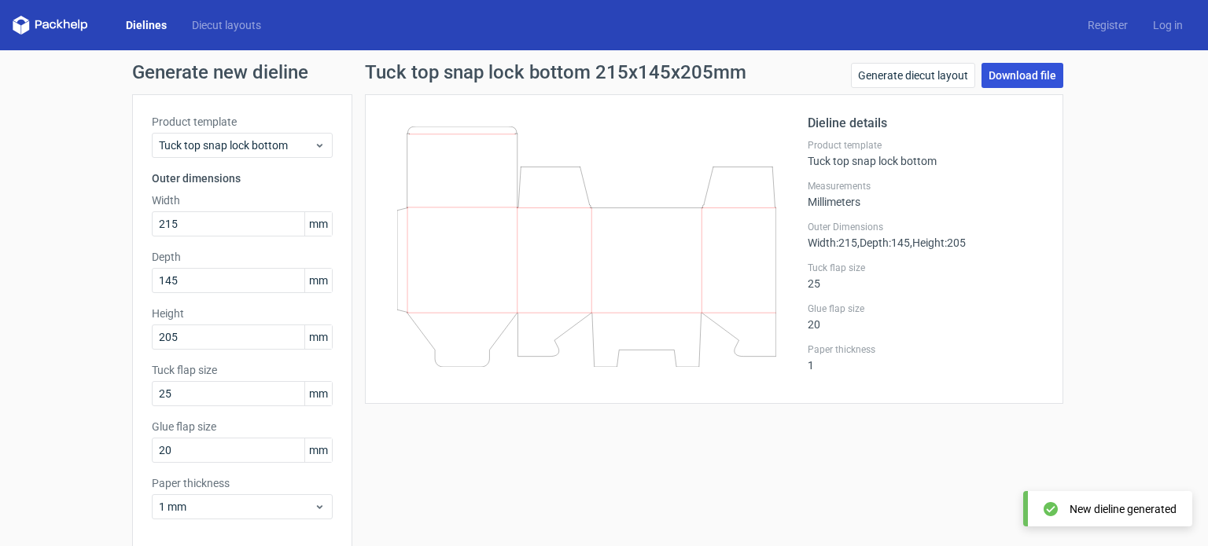
click at [1028, 78] on link "Download file" at bounding box center [1022, 75] width 82 height 25
